Goal: Transaction & Acquisition: Purchase product/service

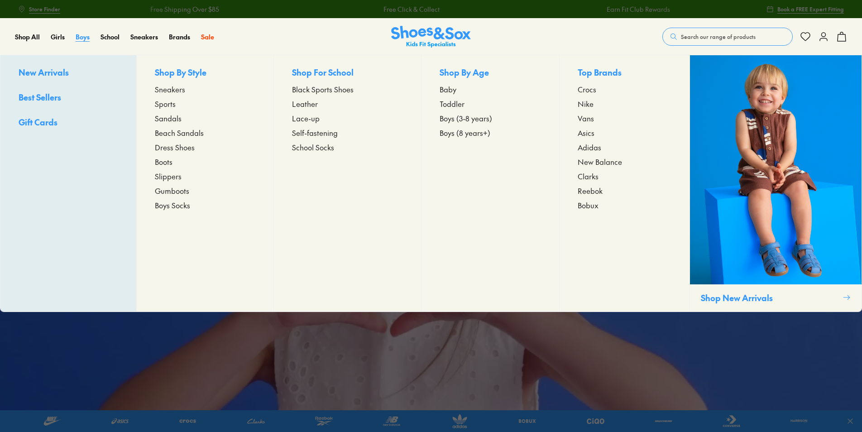
click at [87, 38] on span "Boys" at bounding box center [83, 36] width 14 height 9
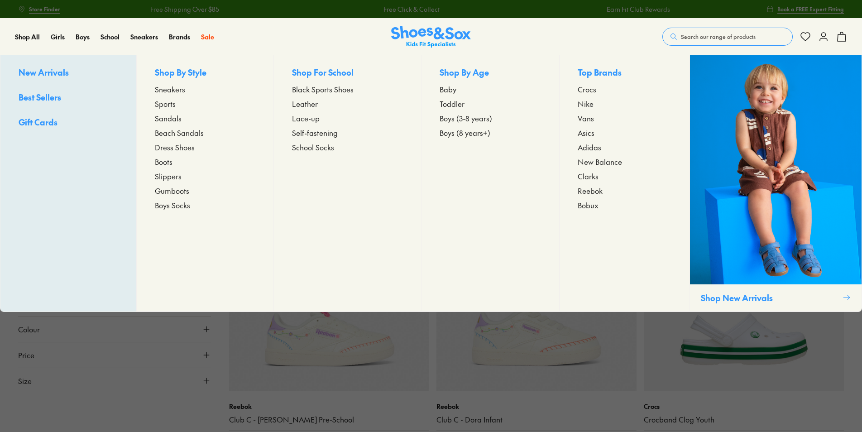
click at [161, 104] on span "Sports" at bounding box center [165, 103] width 21 height 11
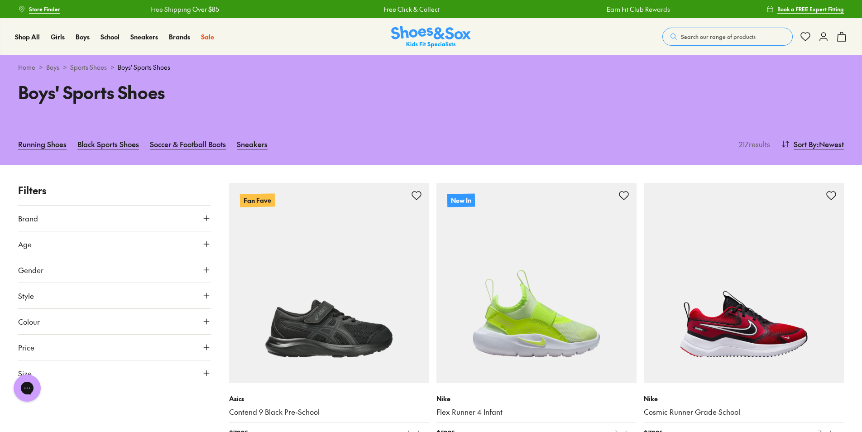
click at [162, 222] on button "Brand" at bounding box center [114, 217] width 193 height 25
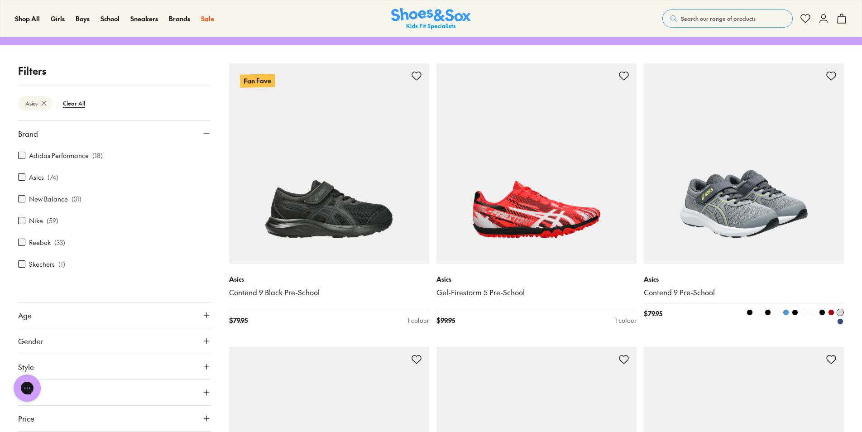
click at [754, 230] on img at bounding box center [744, 163] width 200 height 200
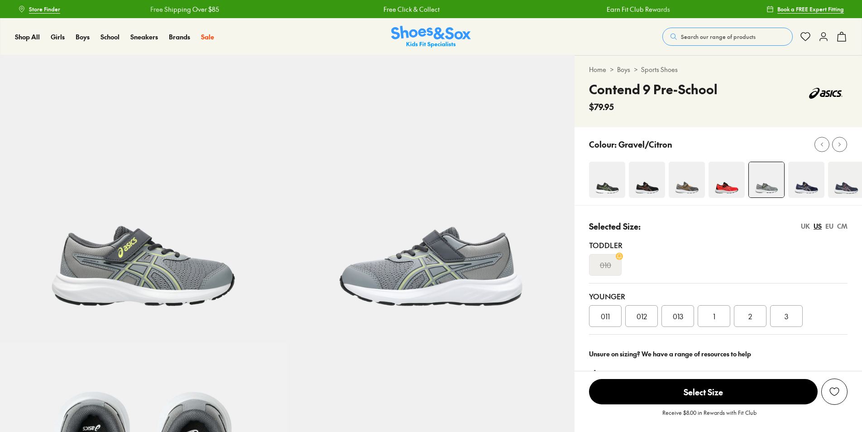
select select "*"
click at [793, 314] on div "3" at bounding box center [786, 316] width 33 height 22
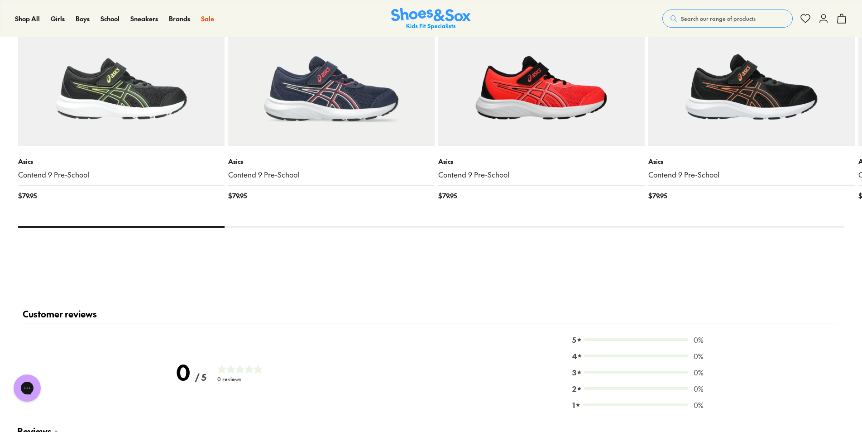
scroll to position [1132, 0]
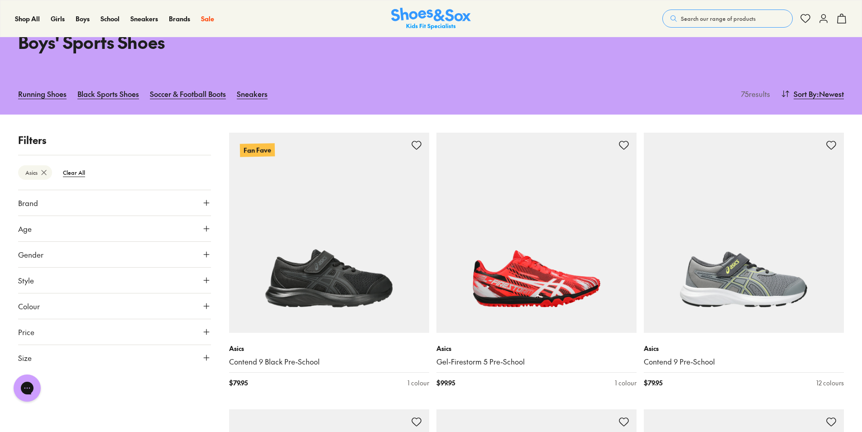
click at [205, 201] on icon at bounding box center [206, 202] width 9 height 9
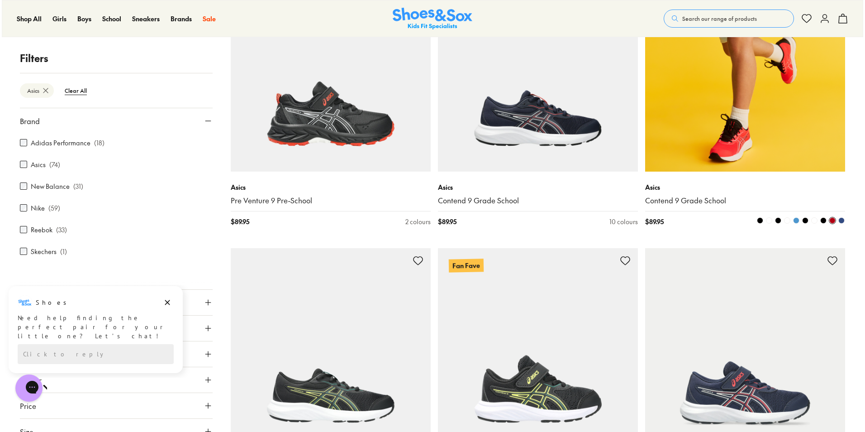
scroll to position [1321, 0]
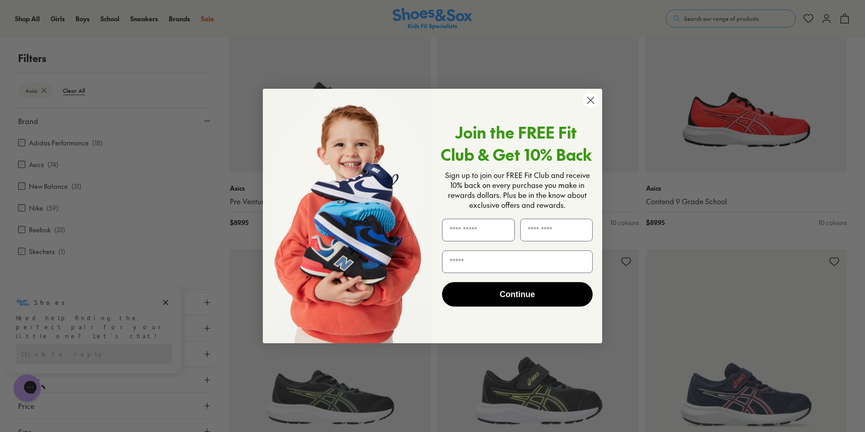
click at [595, 98] on circle "Close dialog" at bounding box center [590, 100] width 15 height 15
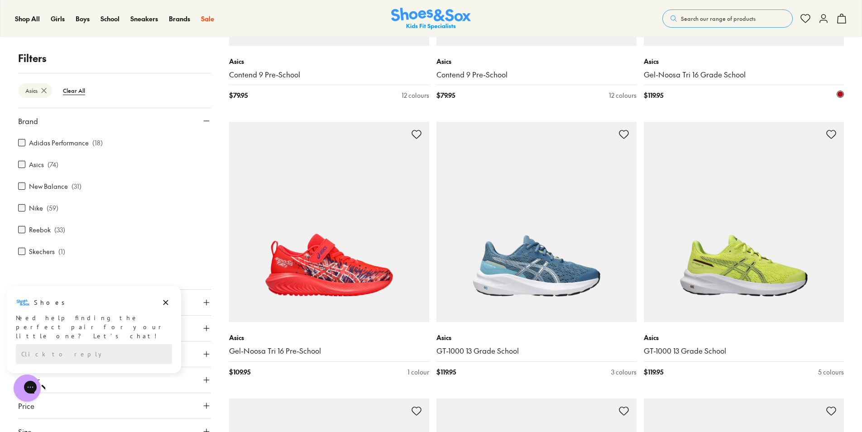
scroll to position [2223, 0]
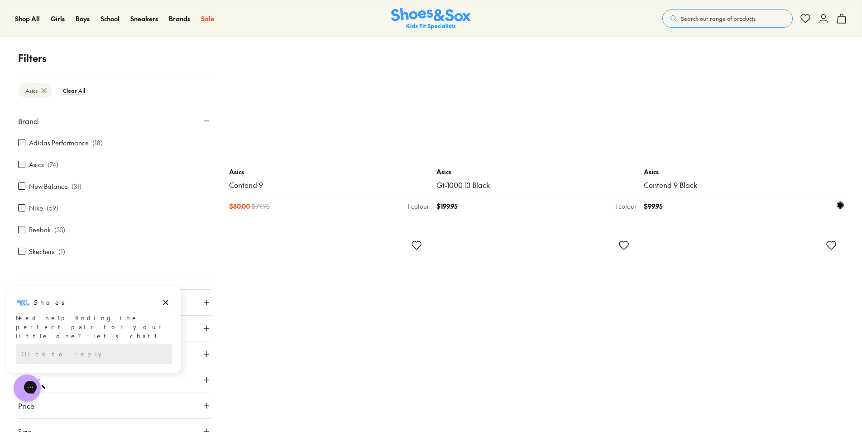
scroll to position [4757, 0]
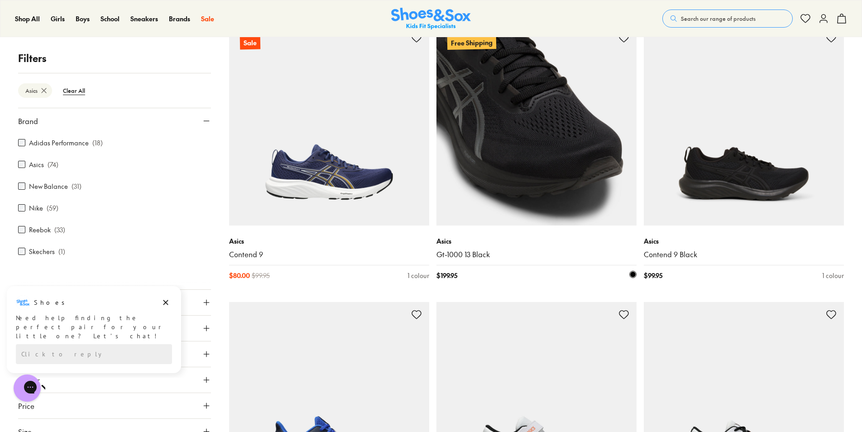
scroll to position [4531, 0]
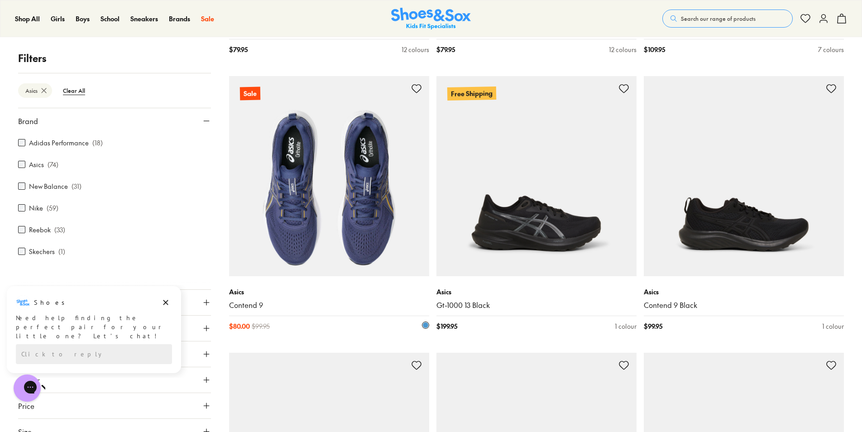
click at [358, 195] on img at bounding box center [329, 176] width 200 height 200
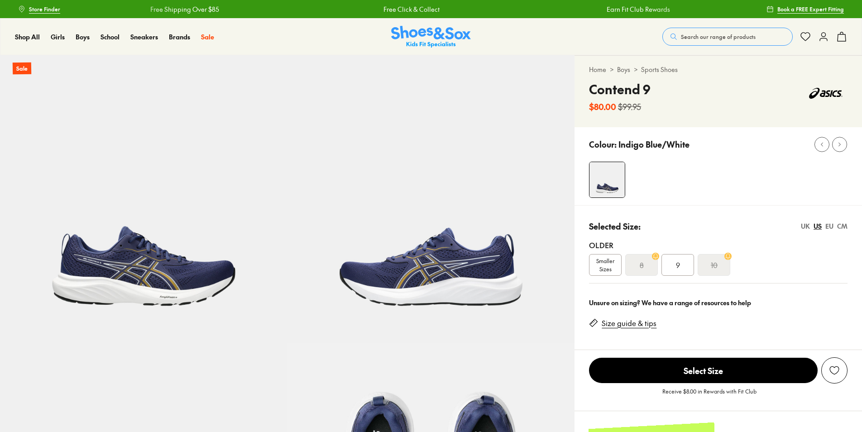
select select "*"
click at [605, 264] on span "Smaller Sizes" at bounding box center [605, 265] width 32 height 16
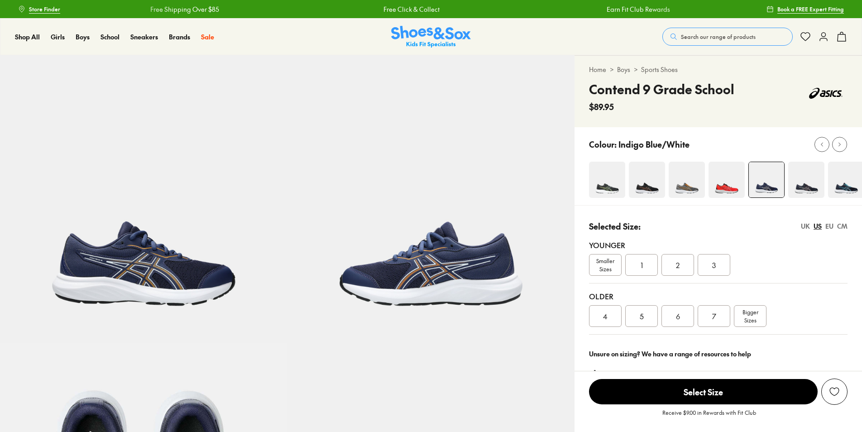
select select "*"
click at [602, 315] on div "4" at bounding box center [605, 316] width 33 height 22
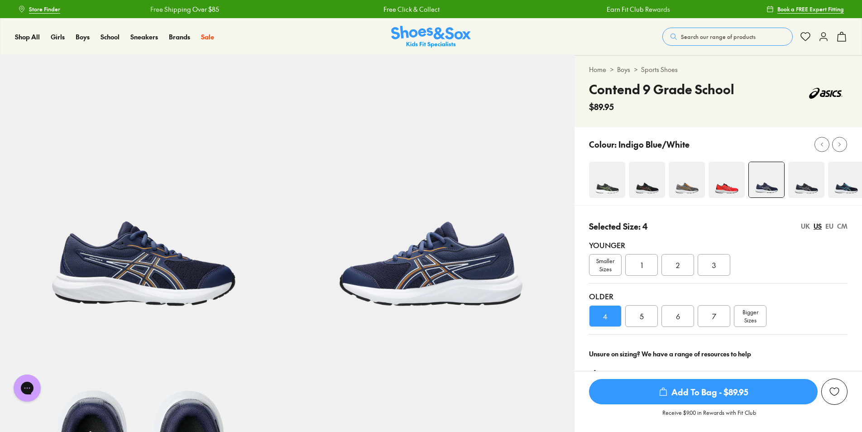
click at [809, 191] on img at bounding box center [806, 180] width 36 height 36
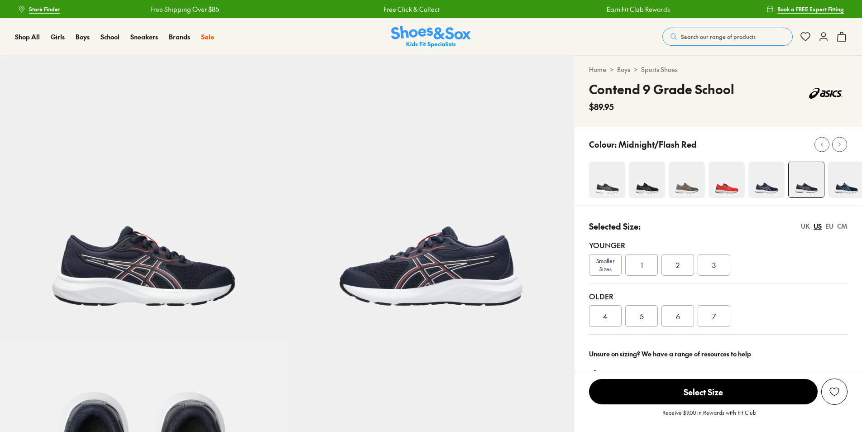
click at [857, 183] on img at bounding box center [846, 180] width 36 height 36
select select "*"
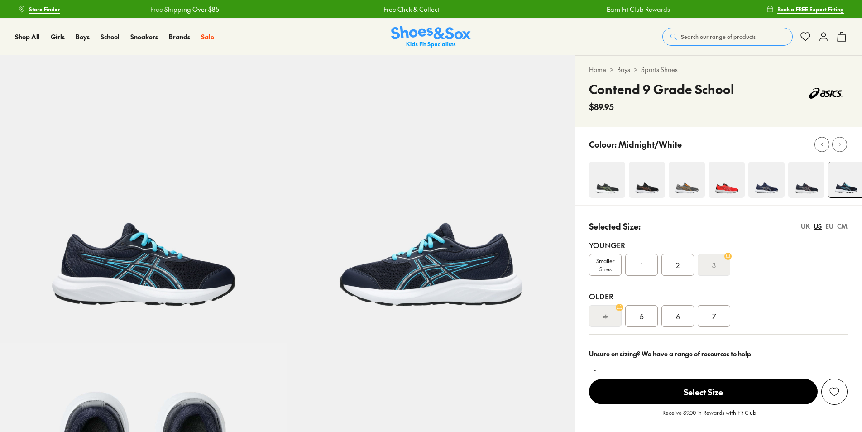
select select "*"
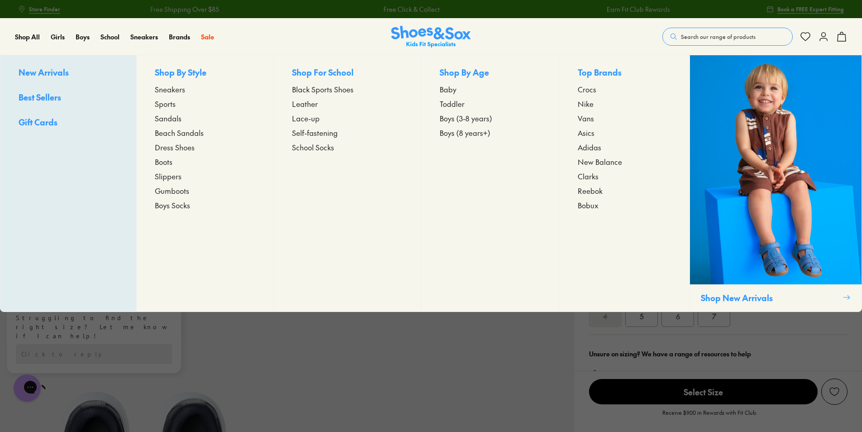
click at [167, 162] on span "Boots" at bounding box center [164, 161] width 18 height 11
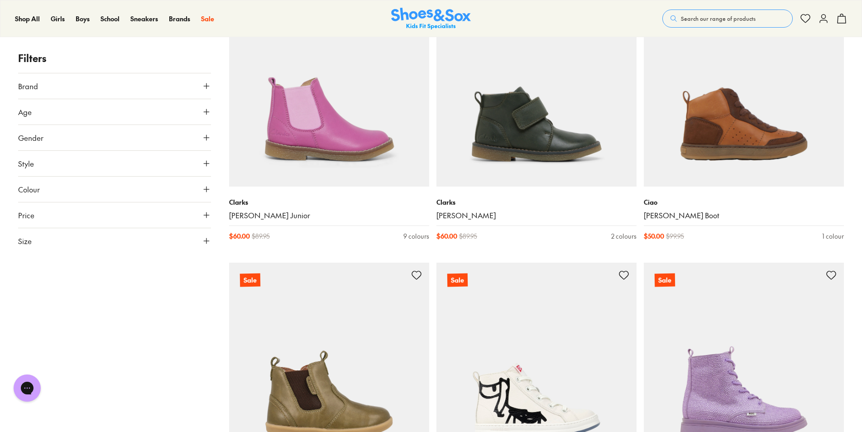
scroll to position [2082, 0]
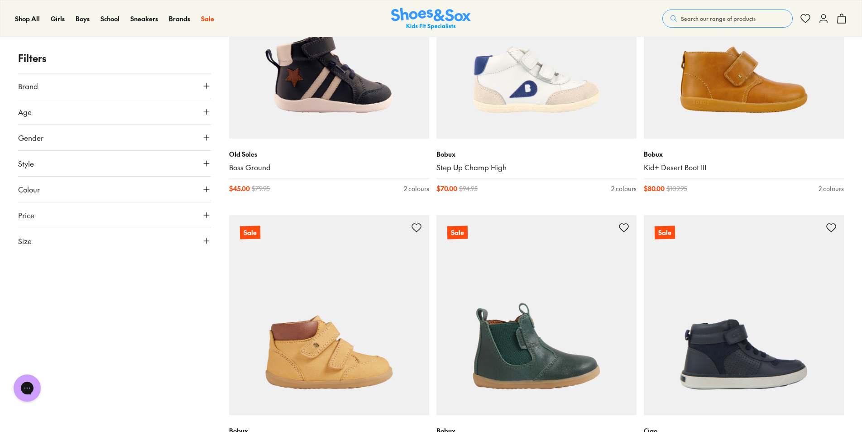
scroll to position [2987, 0]
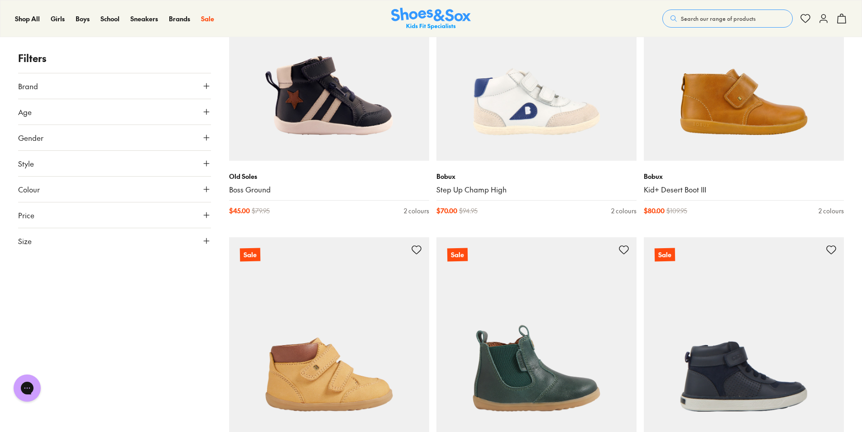
click at [84, 116] on button "Age" at bounding box center [114, 111] width 193 height 25
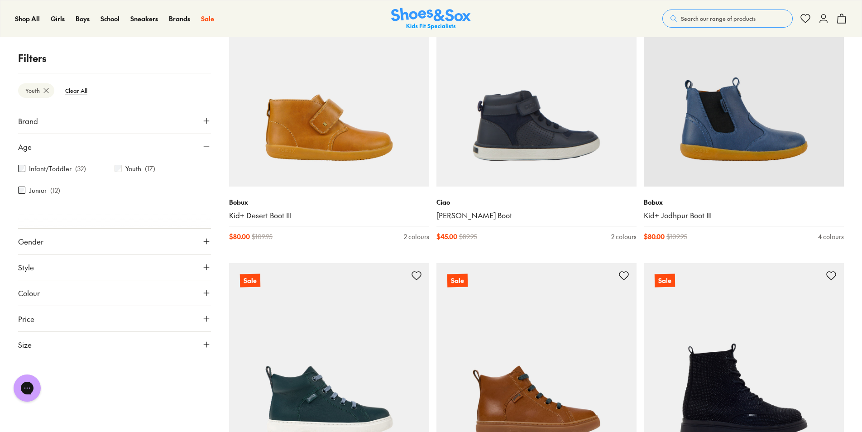
scroll to position [860, 0]
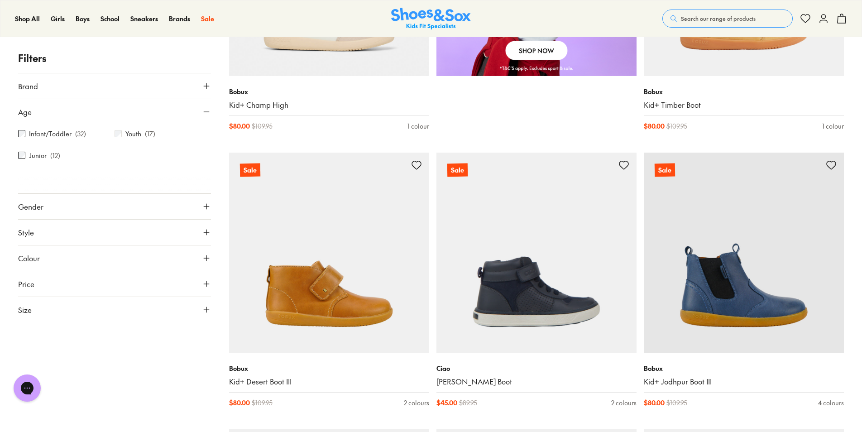
scroll to position [119, 0]
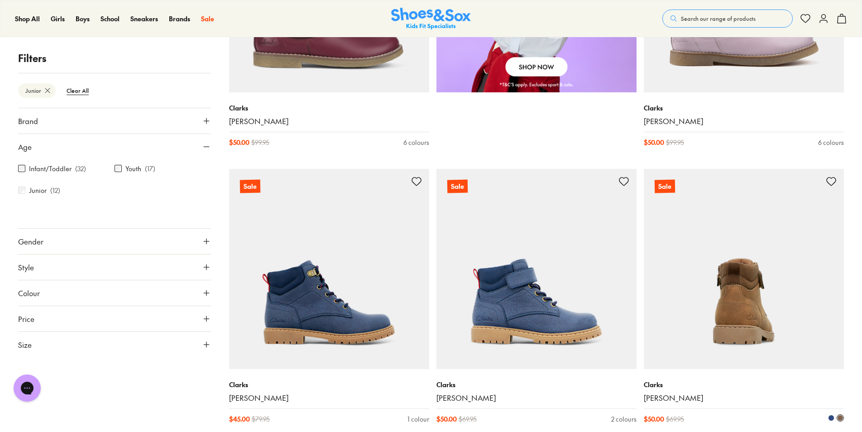
scroll to position [663, 0]
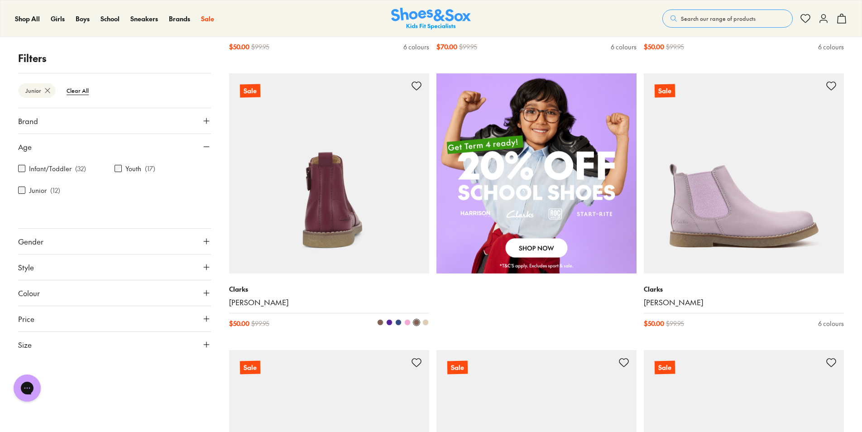
click at [347, 210] on img at bounding box center [329, 173] width 200 height 200
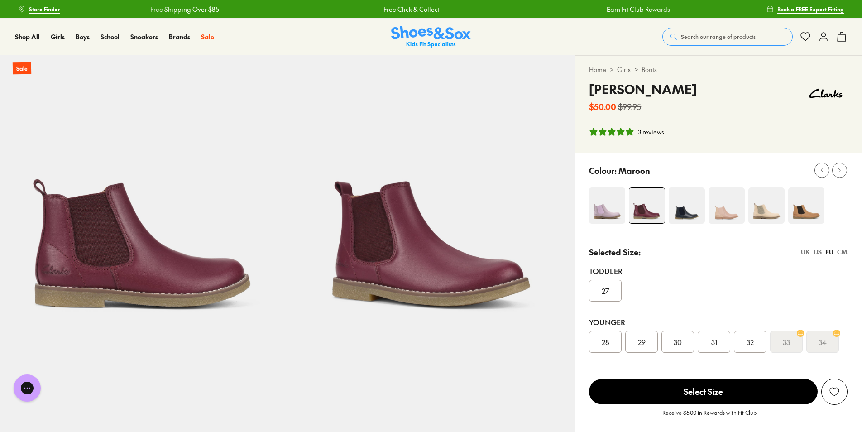
select select "*"
click at [816, 252] on div "US" at bounding box center [817, 252] width 8 height 10
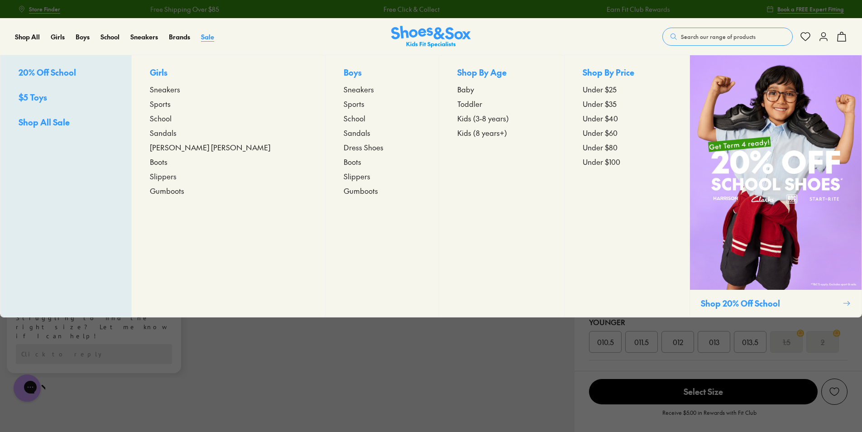
click at [208, 36] on span "Sale" at bounding box center [207, 36] width 13 height 9
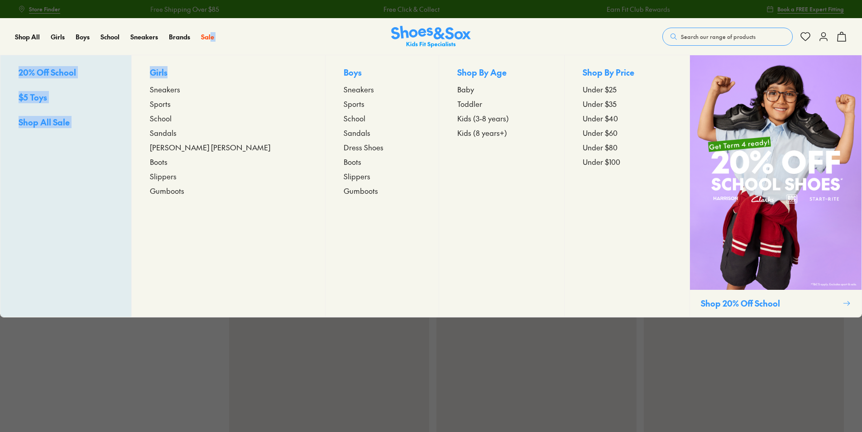
drag, startPoint x: 218, startPoint y: 56, endPoint x: 239, endPoint y: 65, distance: 22.7
click at [224, 55] on div "Sale 20% Off School $5 Toys Shop All Sale Girls Sneakers Sports School Sandals …" at bounding box center [213, 37] width 24 height 36
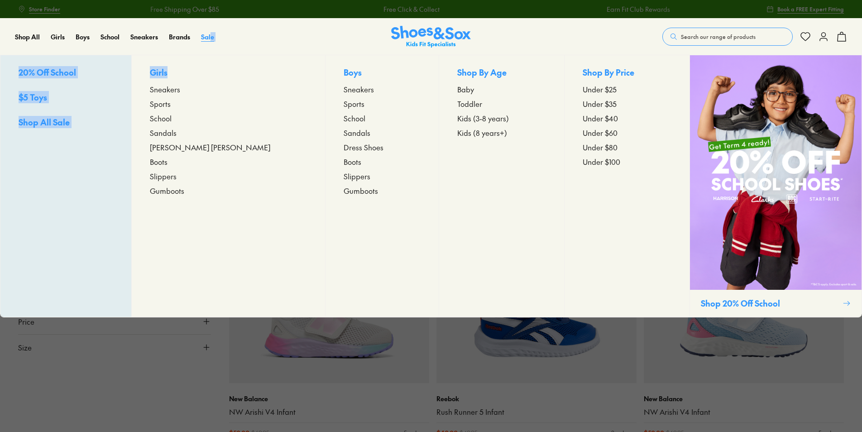
drag, startPoint x: 239, startPoint y: 65, endPoint x: 209, endPoint y: 40, distance: 38.8
click at [209, 40] on span "Sale" at bounding box center [207, 36] width 13 height 9
click at [457, 131] on span "Kids (8 years+)" at bounding box center [482, 132] width 50 height 11
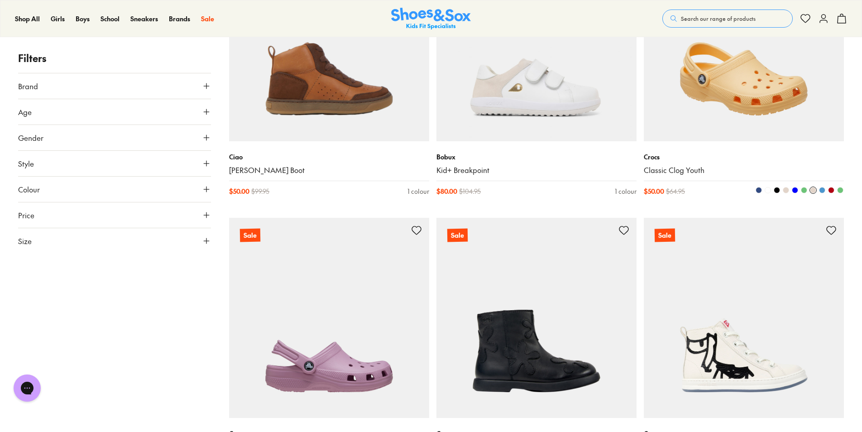
scroll to position [2580, 0]
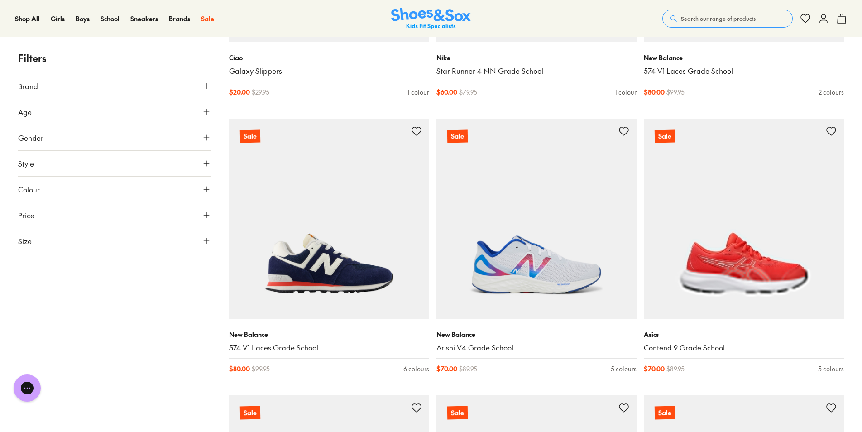
scroll to position [4073, 0]
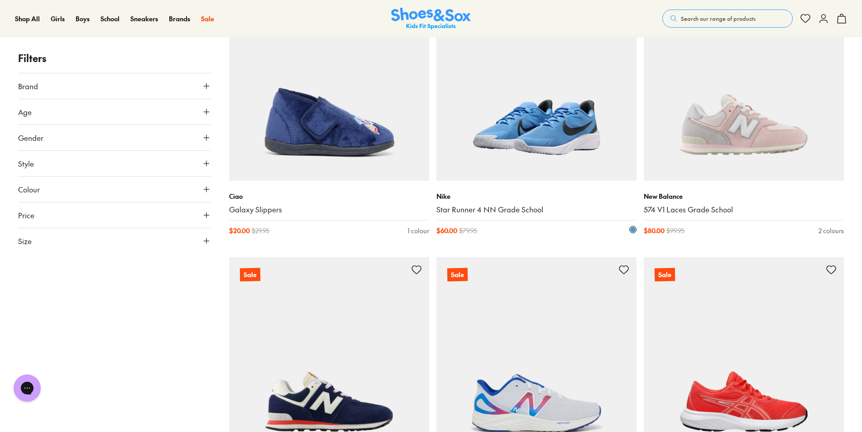
click at [530, 137] on img at bounding box center [536, 81] width 200 height 200
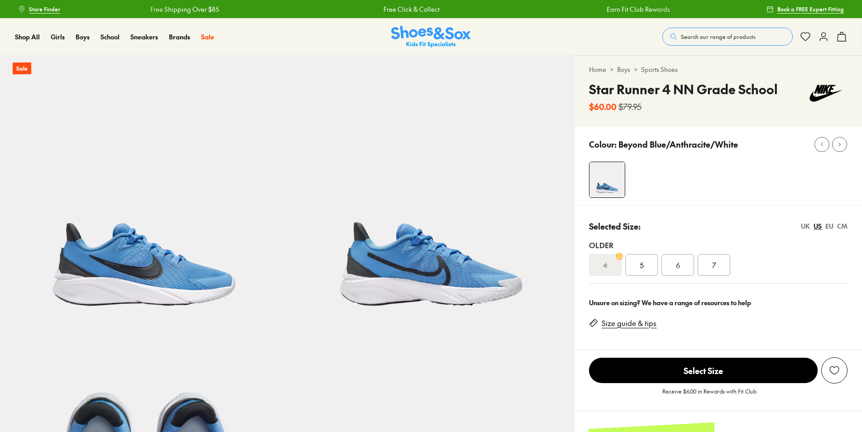
select select "*"
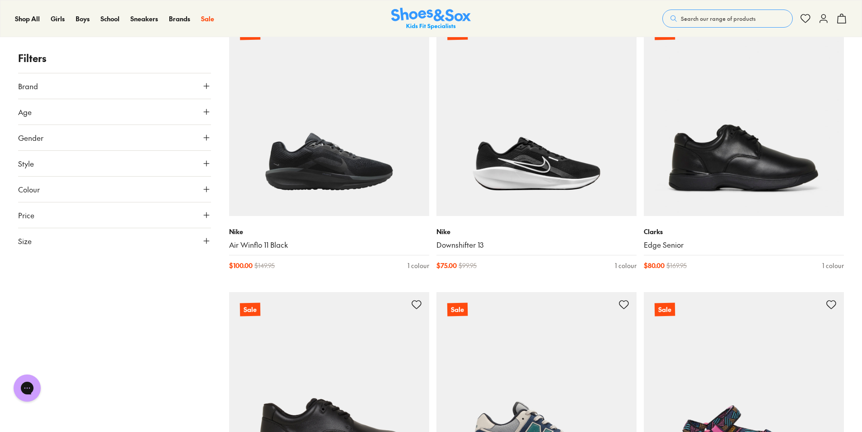
scroll to position [2011, 0]
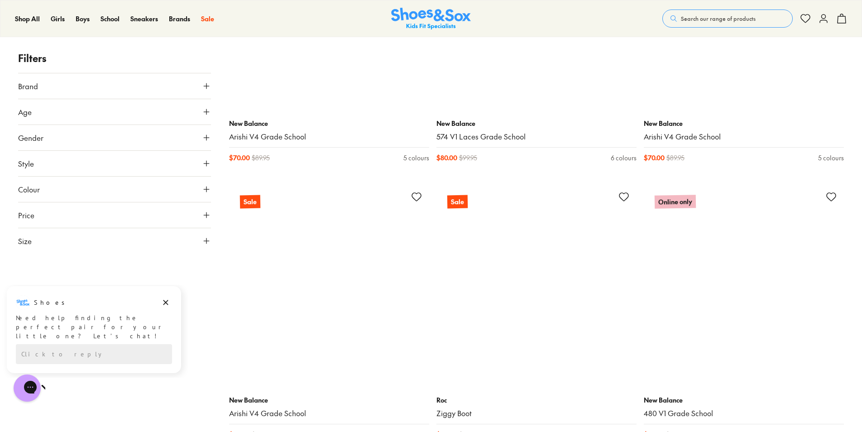
scroll to position [4048, 0]
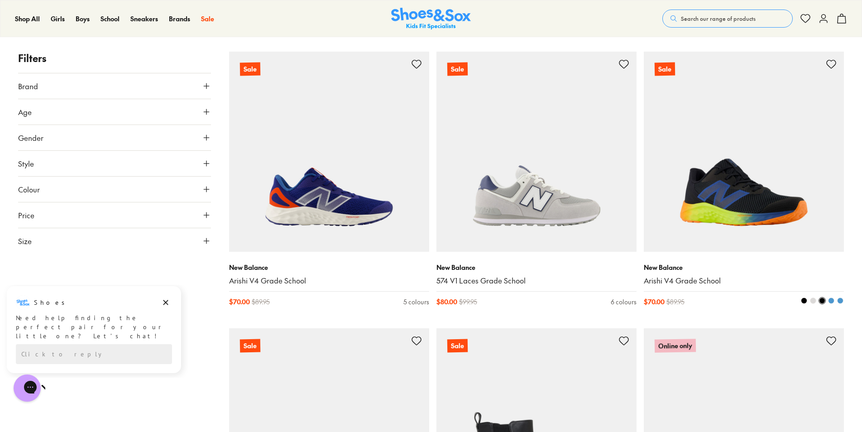
click at [768, 210] on img at bounding box center [744, 152] width 200 height 200
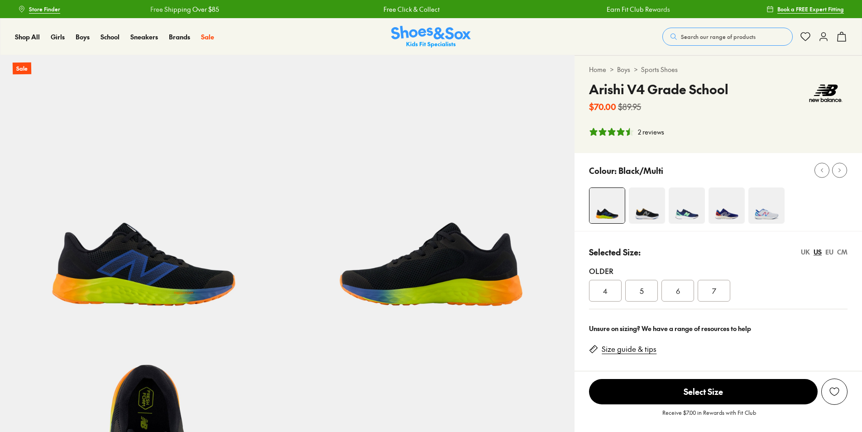
select select "*"
click at [265, 222] on img at bounding box center [143, 198] width 287 height 287
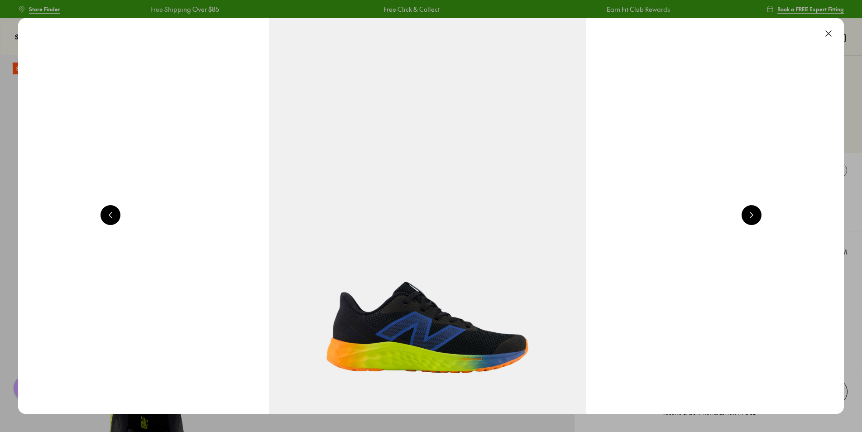
click at [834, 33] on button at bounding box center [828, 34] width 20 height 20
